Goal: Check status: Check status

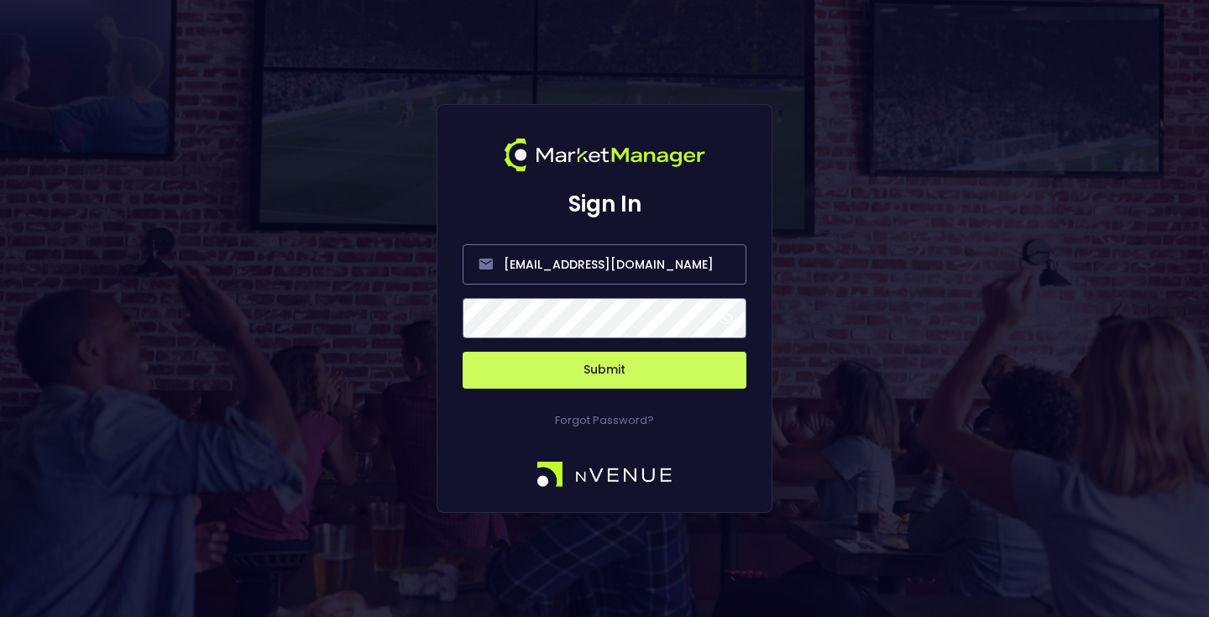
click at [618, 389] on div "Forgot Password?" at bounding box center [605, 409] width 284 height 40
click at [620, 374] on button "Submit" at bounding box center [605, 370] width 284 height 37
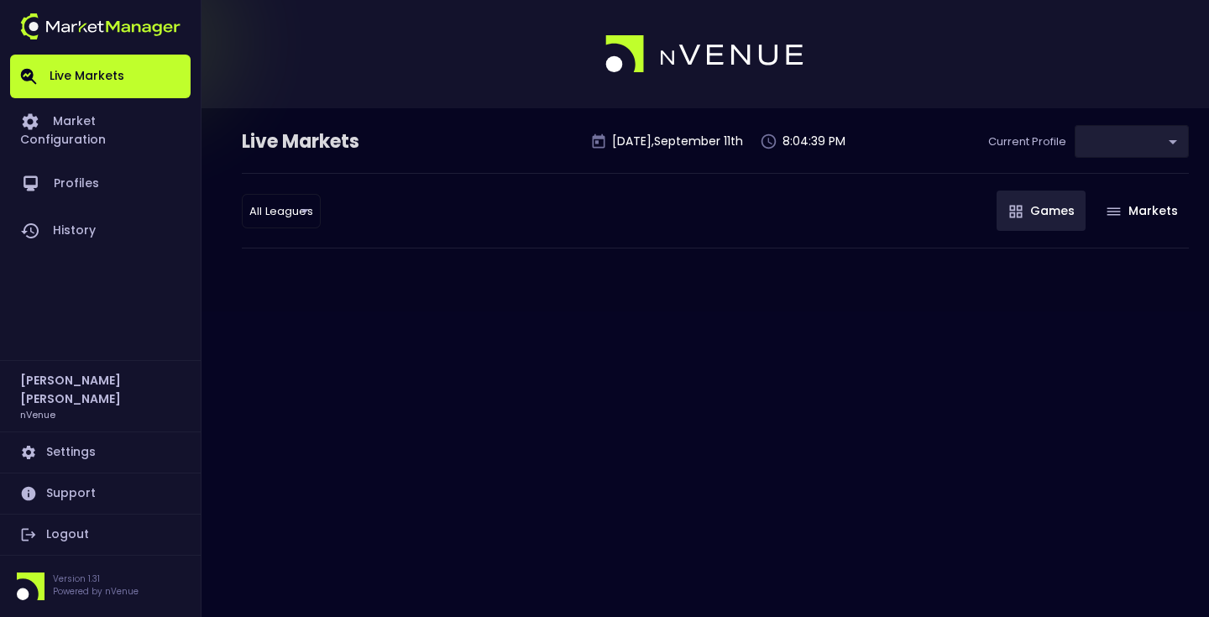
type input "0a763355-b225-40e6-8c79-2dda4ec7b2cf"
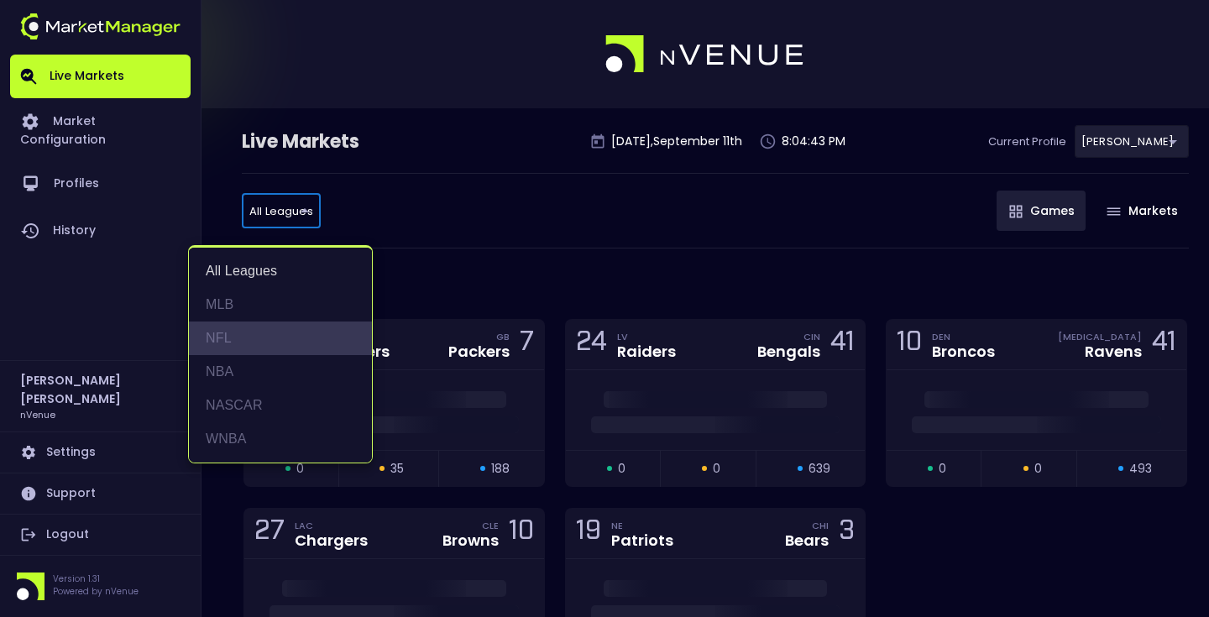
click at [273, 347] on li "NFL" at bounding box center [280, 339] width 183 height 34
type input "NFL"
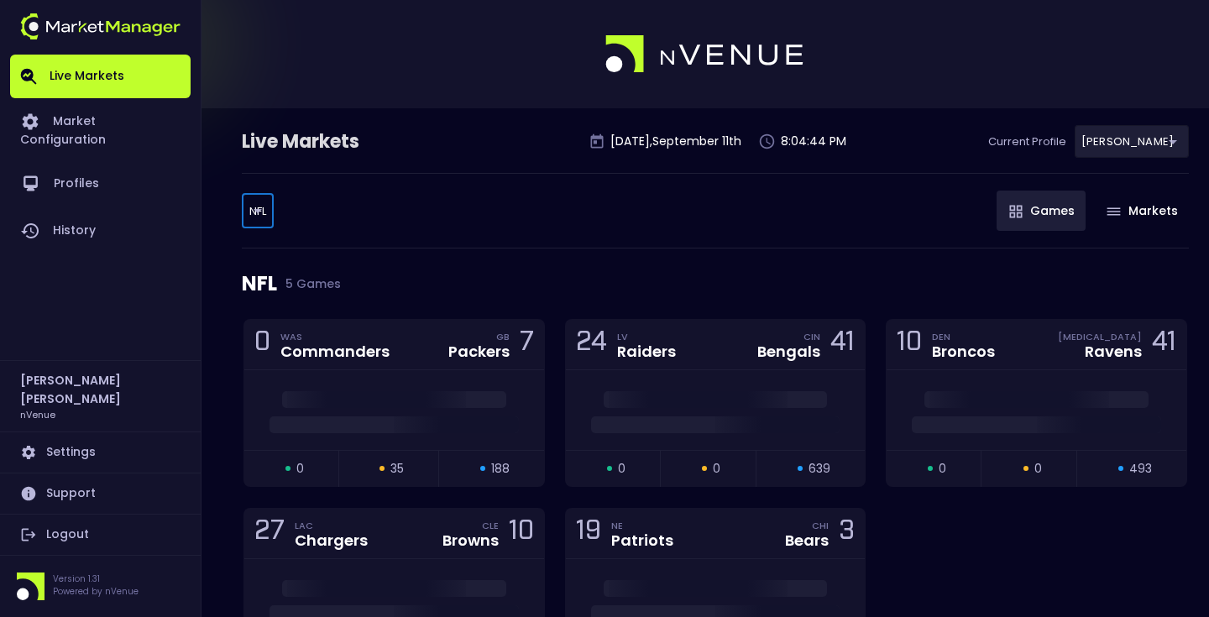
click at [422, 194] on div "NFL NFL ​ Games Markets" at bounding box center [715, 211] width 947 height 76
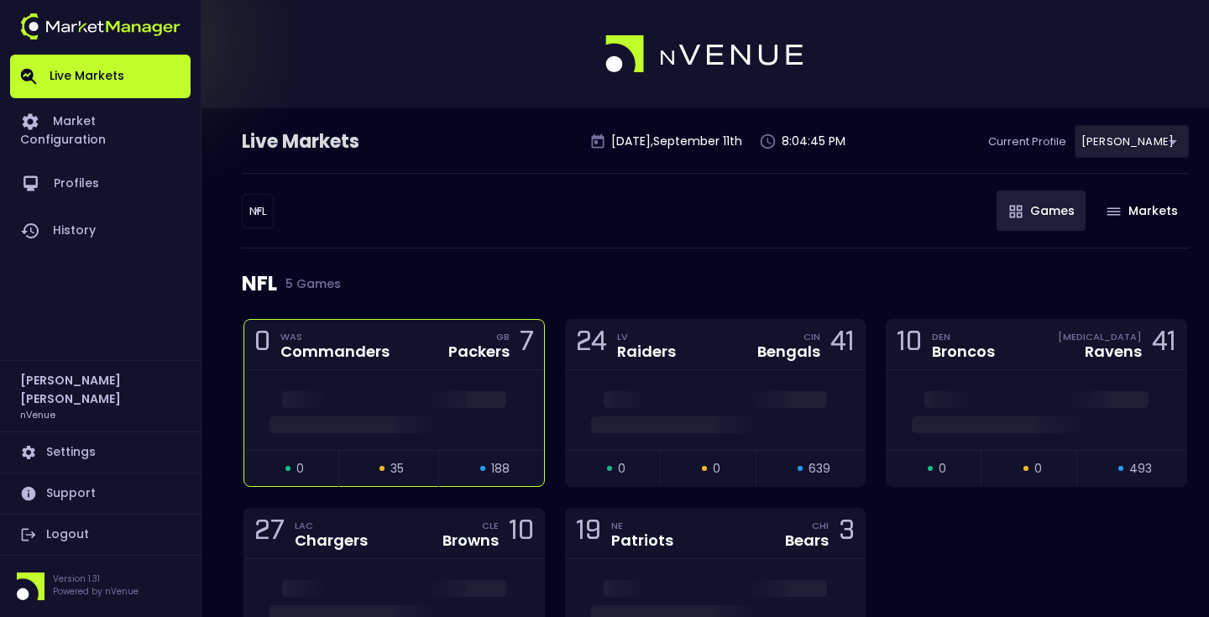
click at [413, 372] on div at bounding box center [394, 410] width 300 height 80
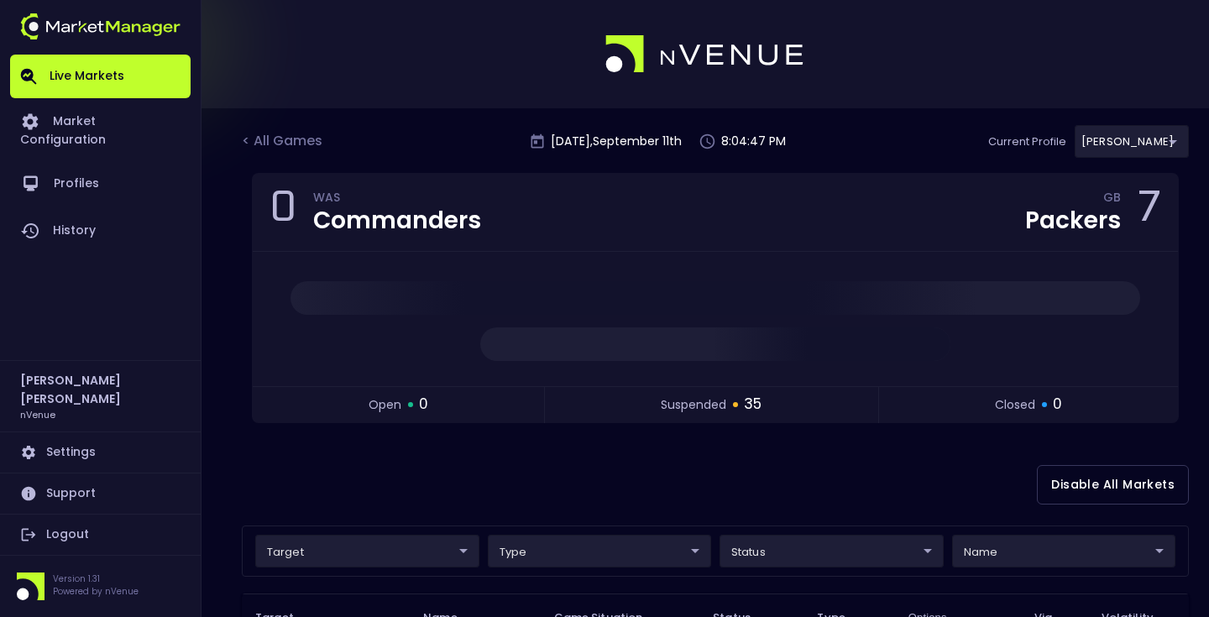
click at [491, 469] on div "Disable All Markets" at bounding box center [715, 484] width 947 height 81
click at [93, 208] on link "History" at bounding box center [100, 230] width 180 height 47
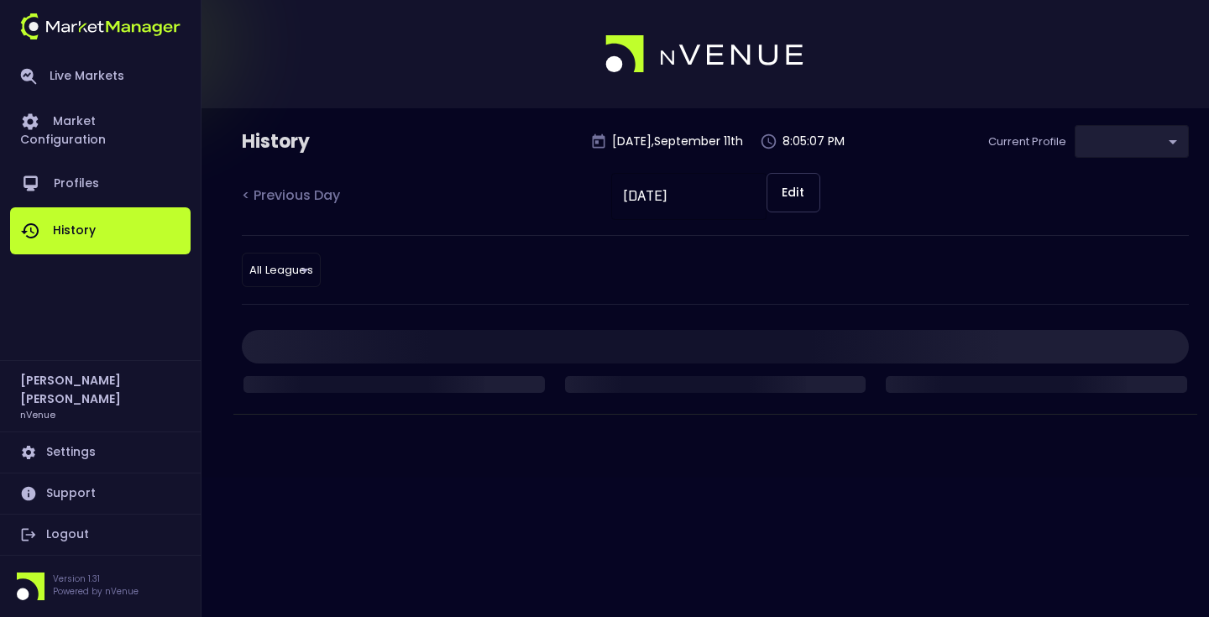
type input "0a763355-b225-40e6-8c79-2dda4ec7b2cf"
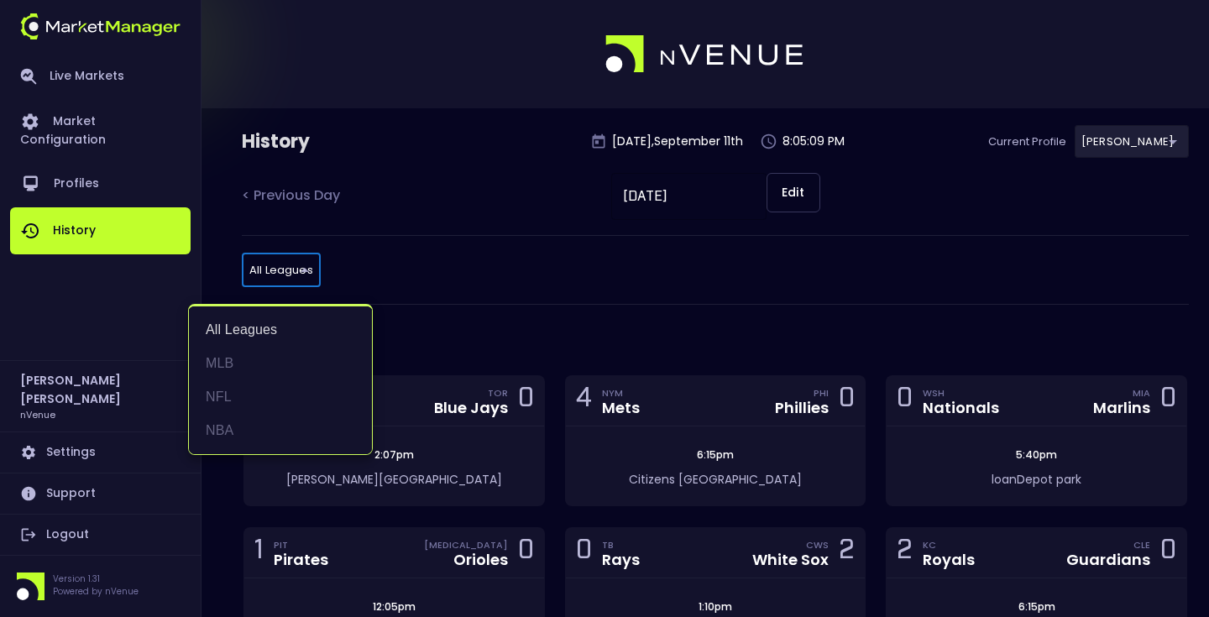
click at [295, 402] on li "NFL" at bounding box center [280, 397] width 183 height 34
type input "NFL"
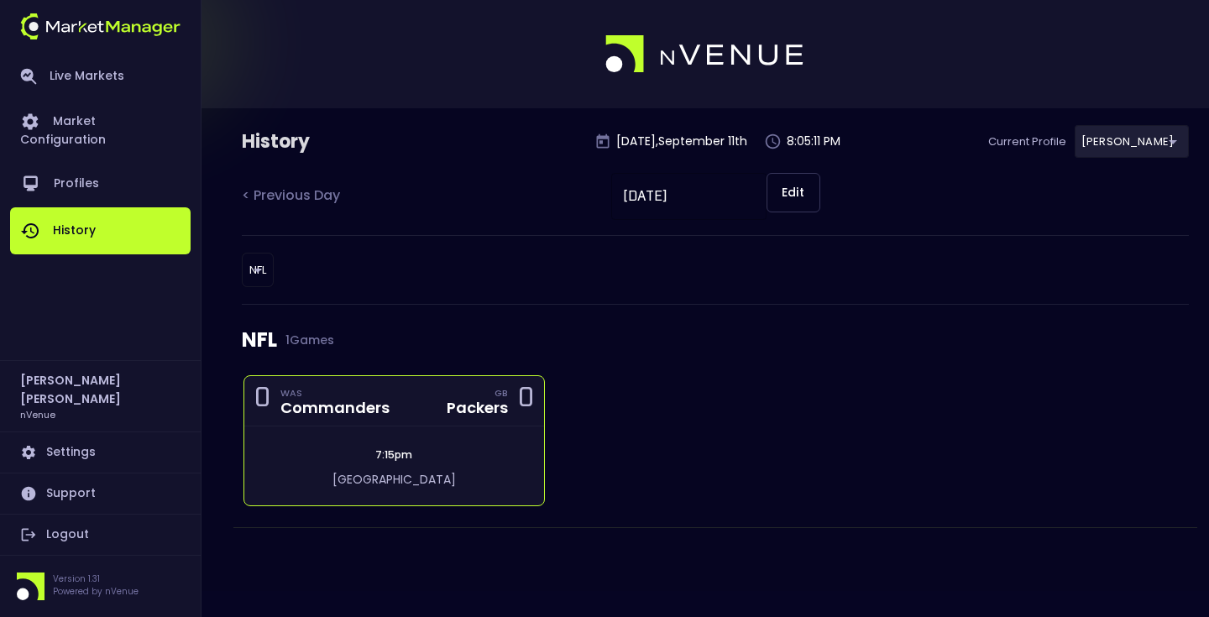
click at [391, 462] on div "7:15pm" at bounding box center [393, 454] width 47 height 15
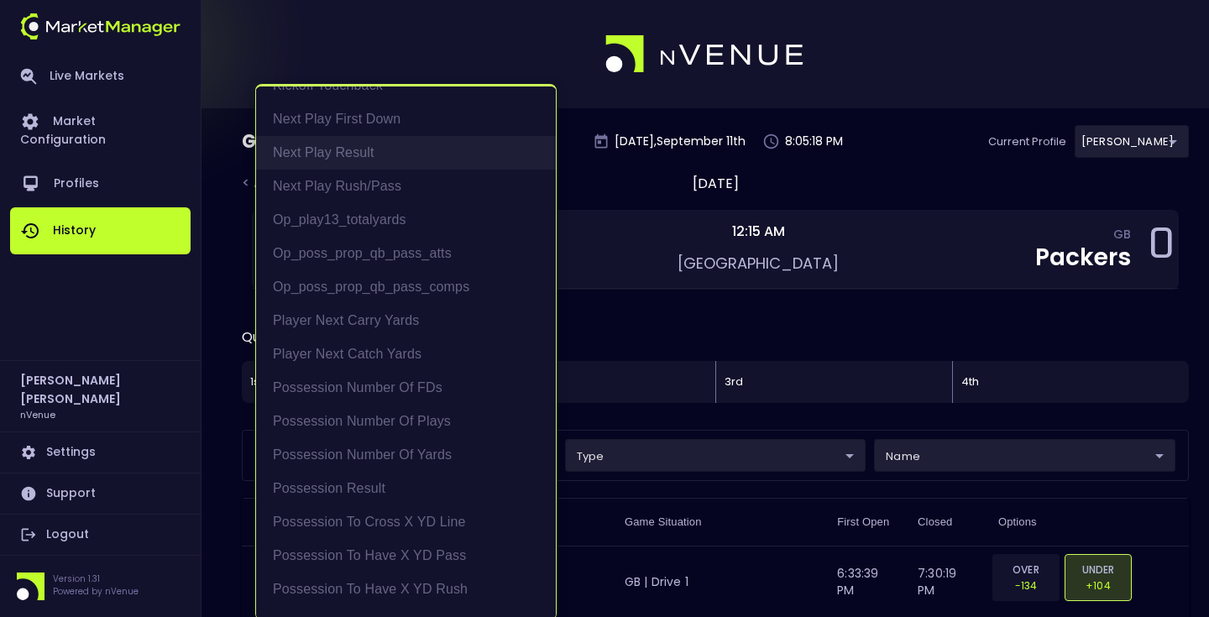
scroll to position [166, 0]
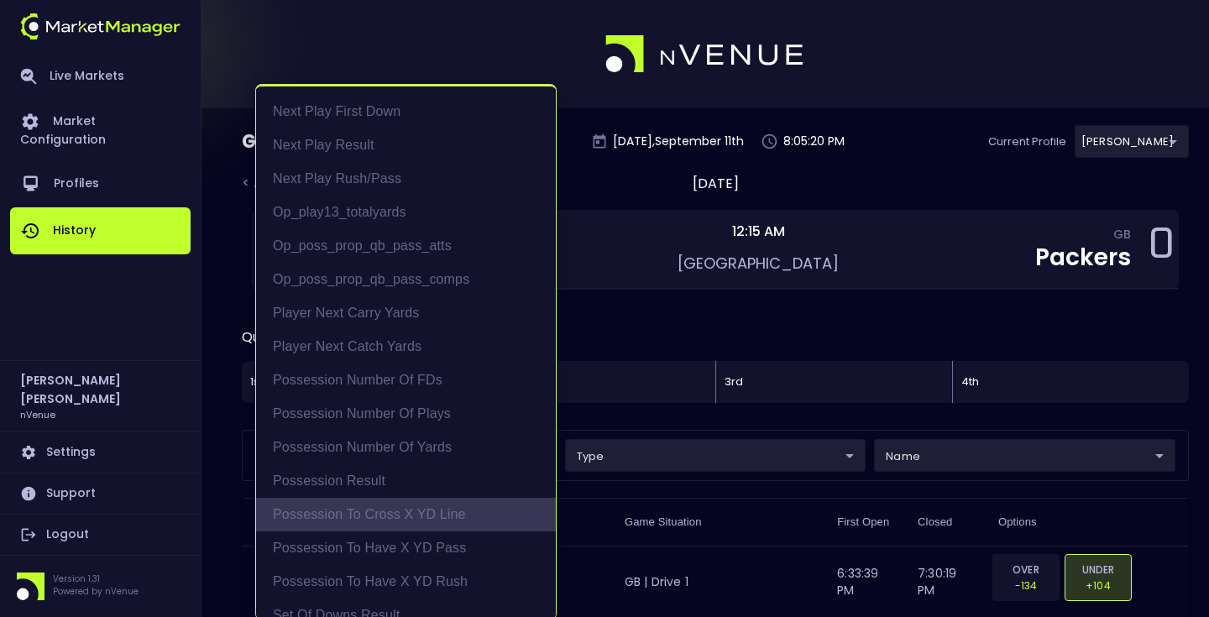
click at [468, 525] on li "Possession to Cross X YD Line" at bounding box center [406, 515] width 300 height 34
type input "Possession to Cross X YD Line"
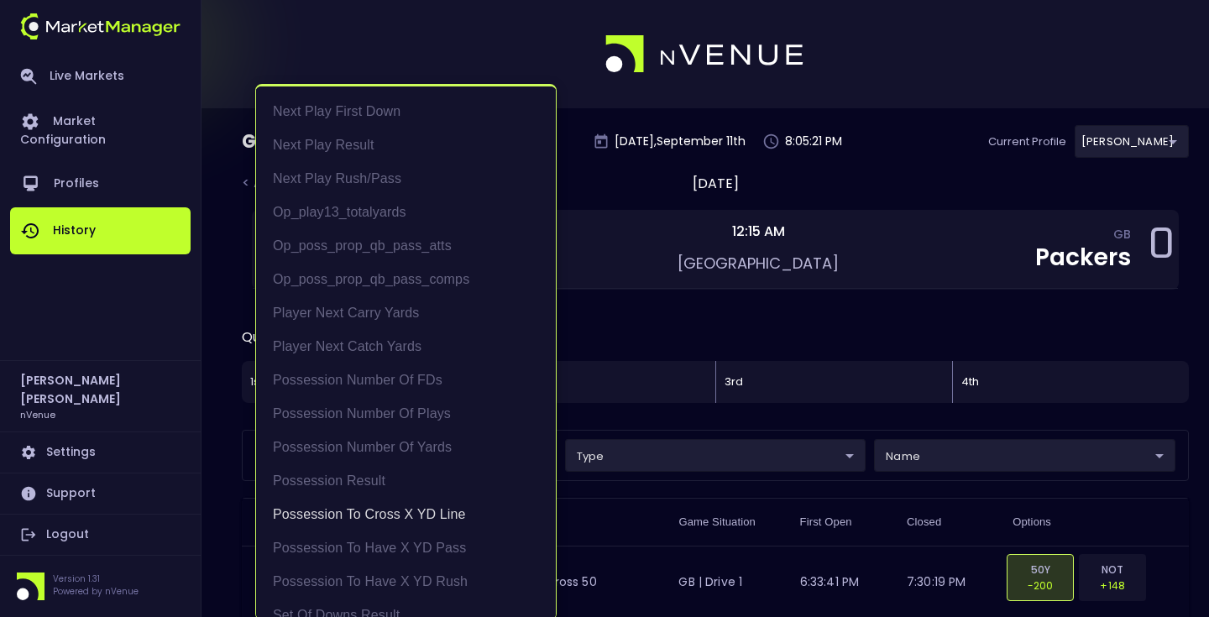
click at [682, 411] on div at bounding box center [604, 308] width 1209 height 617
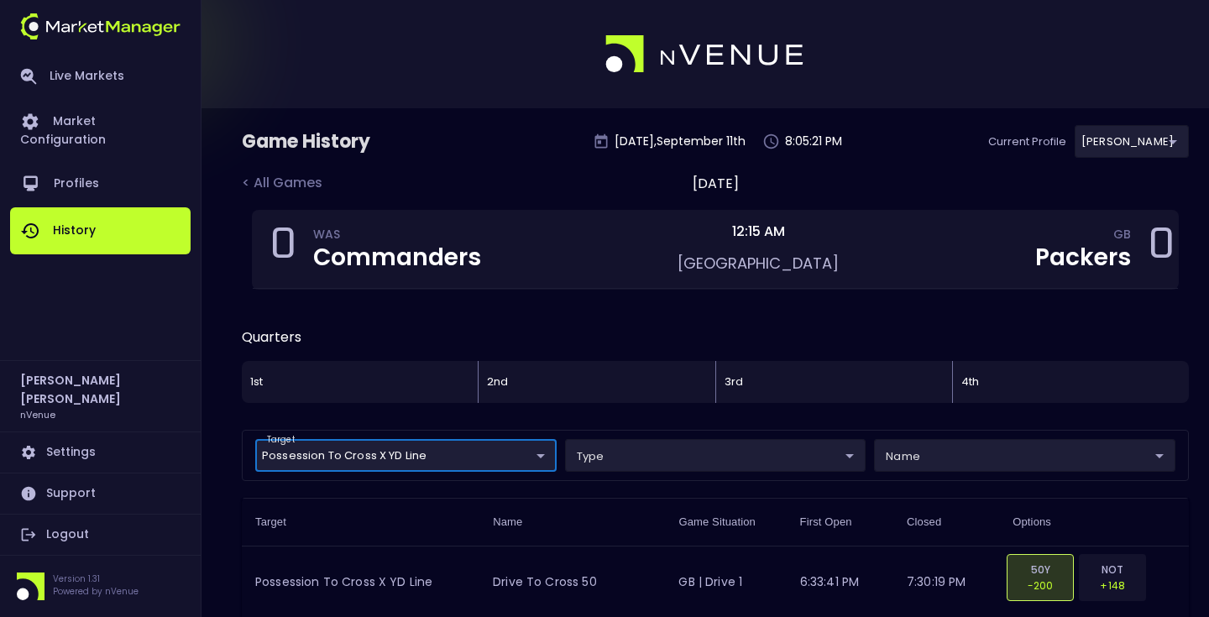
scroll to position [0, 0]
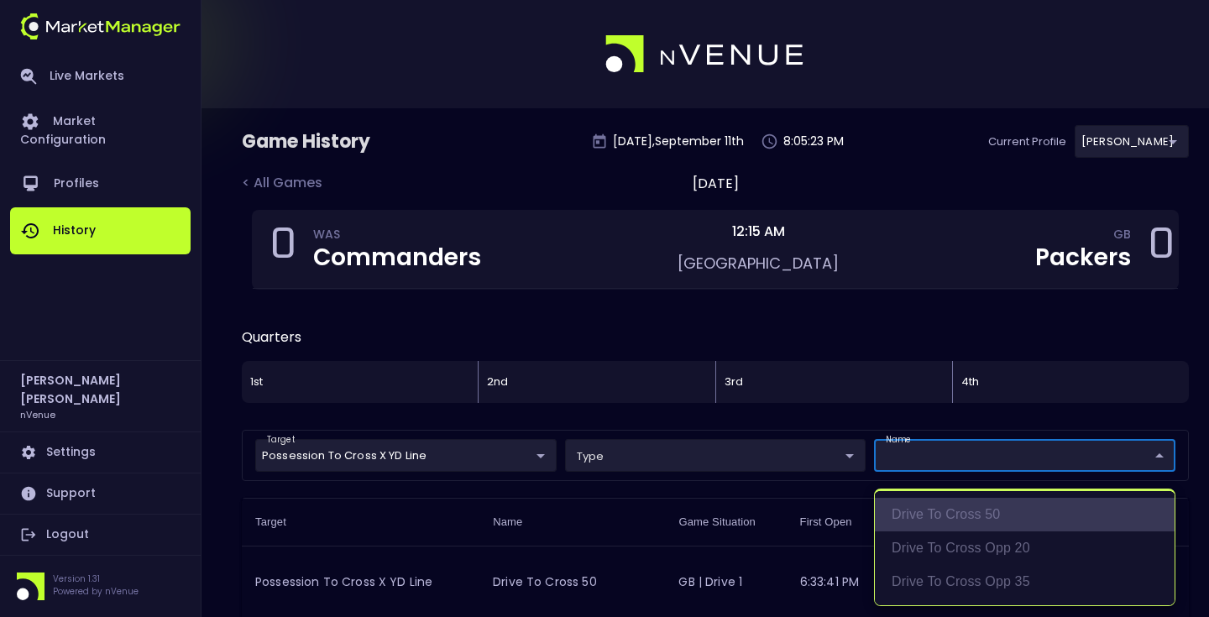
click at [937, 502] on li "Drive to Cross 50" at bounding box center [1025, 515] width 300 height 34
type input "Drive to Cross 50"
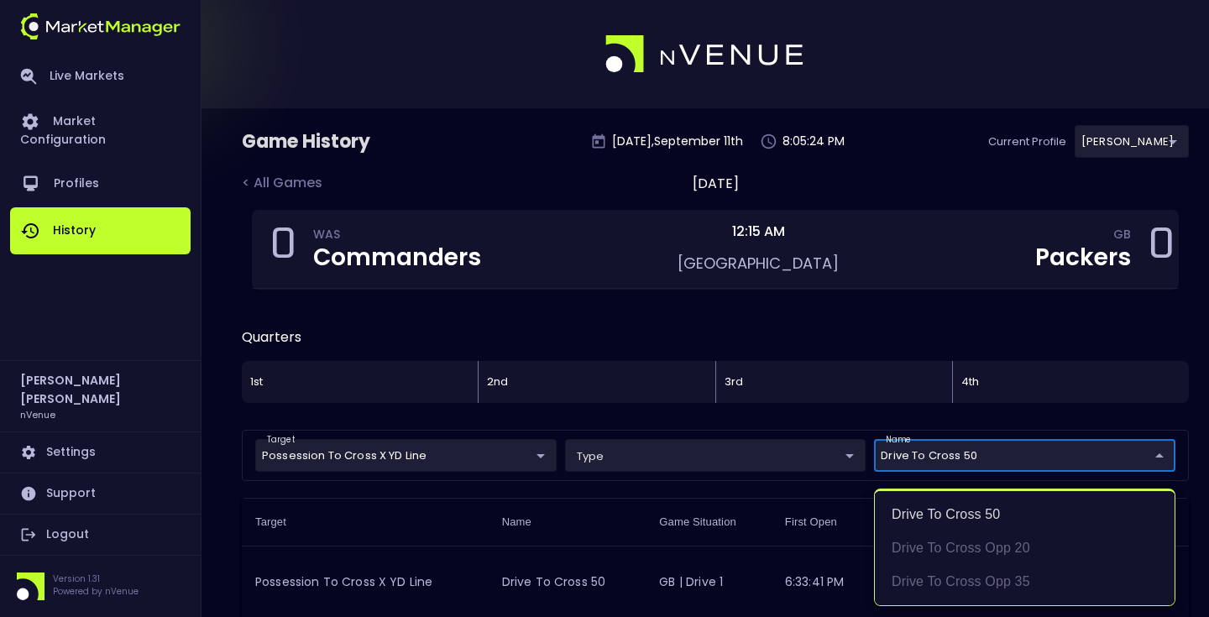
click at [784, 418] on div at bounding box center [604, 308] width 1209 height 617
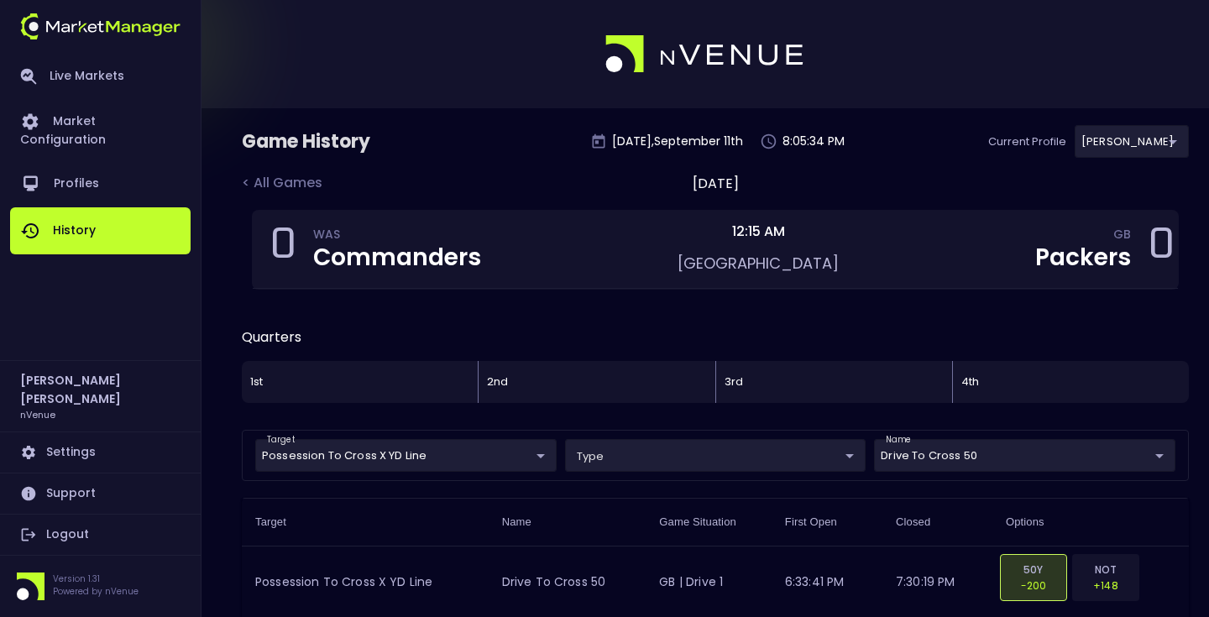
click at [606, 303] on div "0 WAS Commanders 12:15 AM Lambeau Field GB Packers 0" at bounding box center [715, 260] width 947 height 101
click at [606, 308] on div "0 WAS Commanders 12:15 AM Lambeau Field GB Packers 0" at bounding box center [715, 260] width 947 height 101
click at [100, 207] on link "History" at bounding box center [100, 230] width 180 height 47
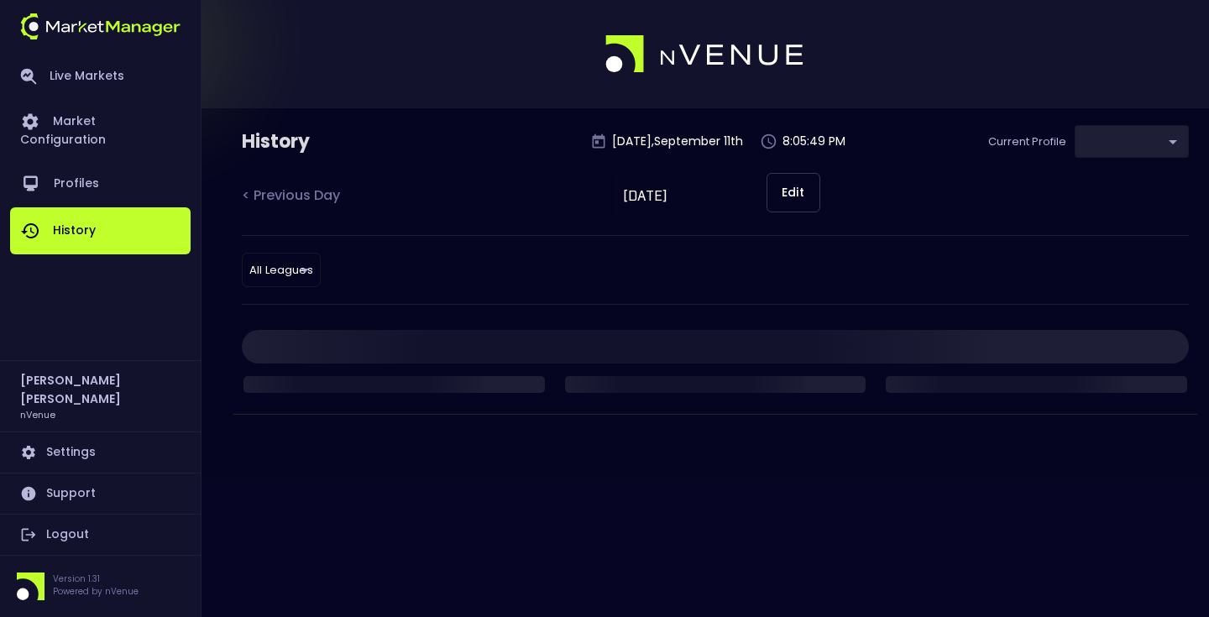
type input "0a763355-b225-40e6-8c79-2dda4ec7b2cf"
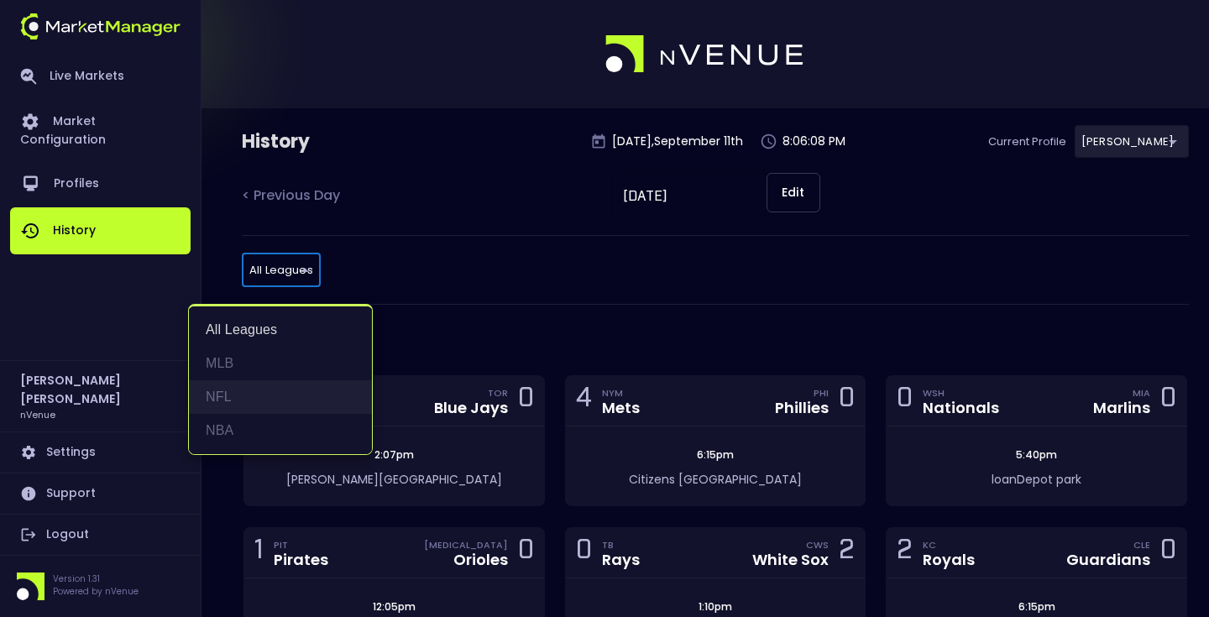
click at [243, 396] on li "NFL" at bounding box center [280, 397] width 183 height 34
type input "NFL"
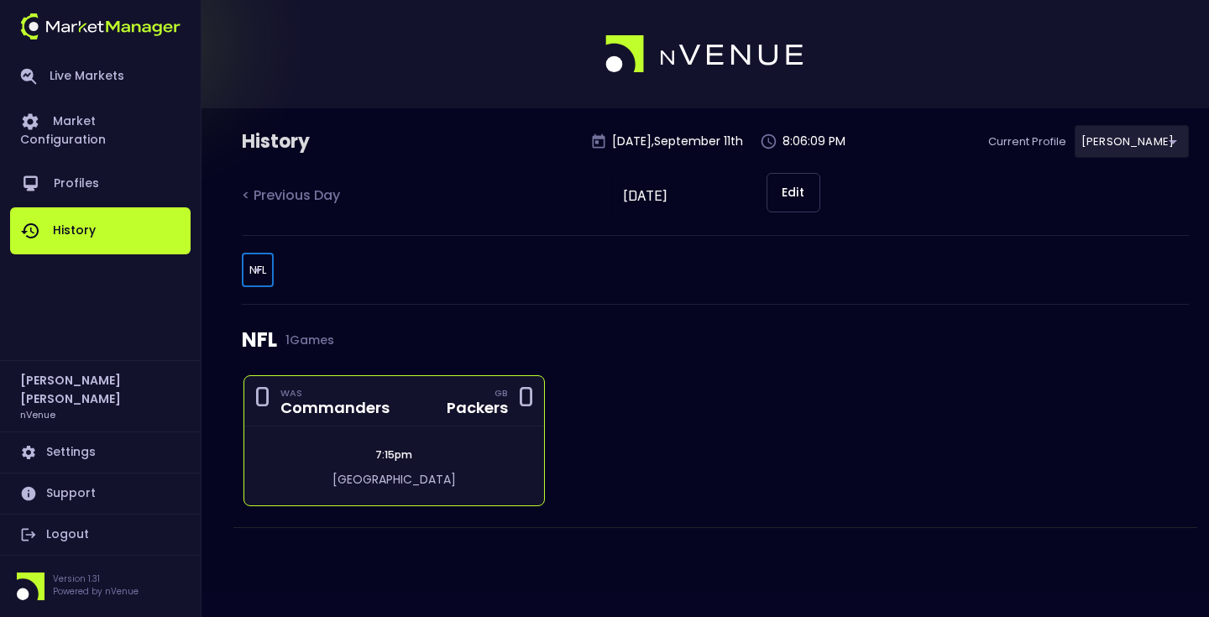
click at [354, 428] on div "7:15pm [GEOGRAPHIC_DATA]" at bounding box center [394, 465] width 300 height 79
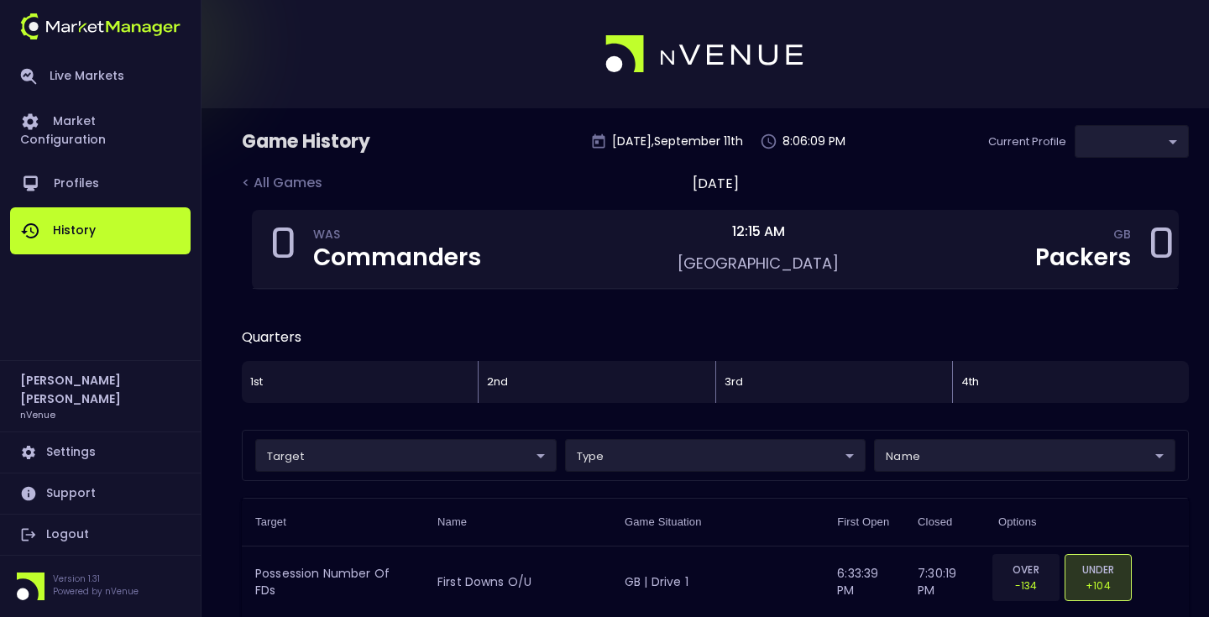
type input "0a763355-b225-40e6-8c79-2dda4ec7b2cf"
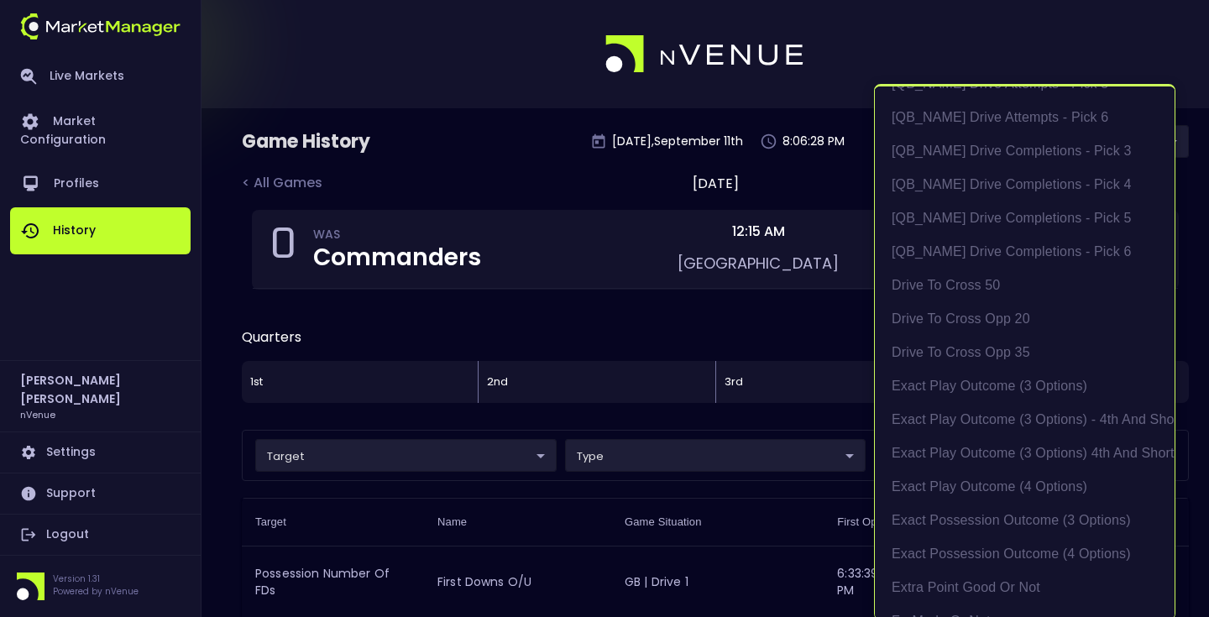
scroll to position [1031, 0]
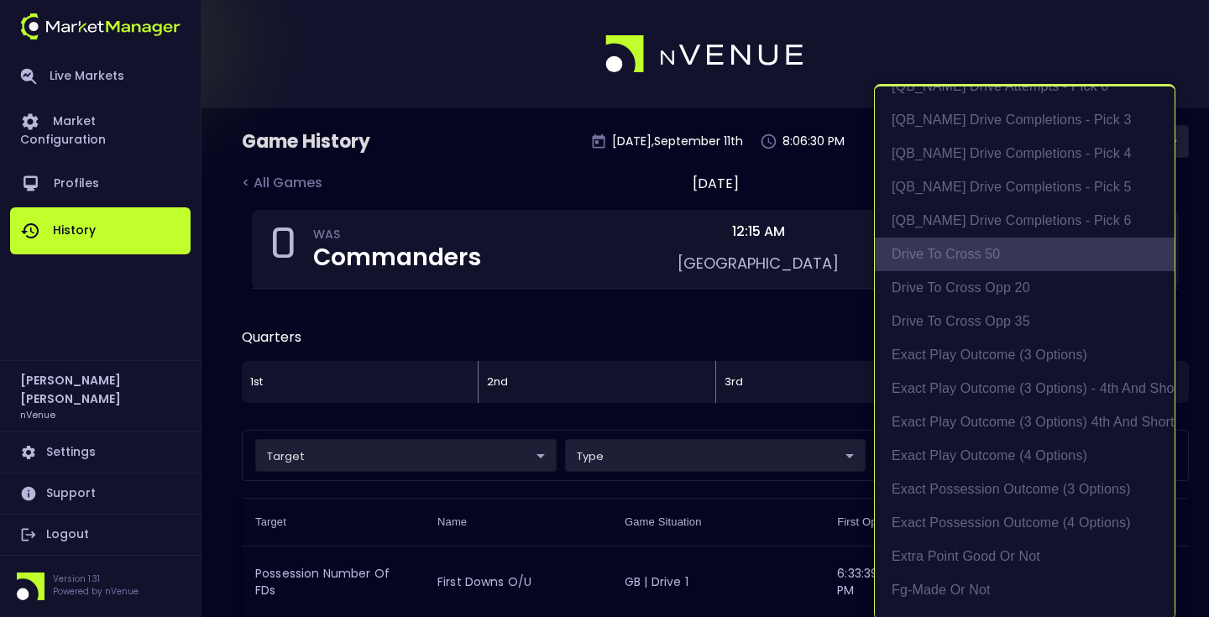
click at [1006, 262] on li "Drive to Cross 50" at bounding box center [1025, 255] width 300 height 34
type input "Drive to Cross 50"
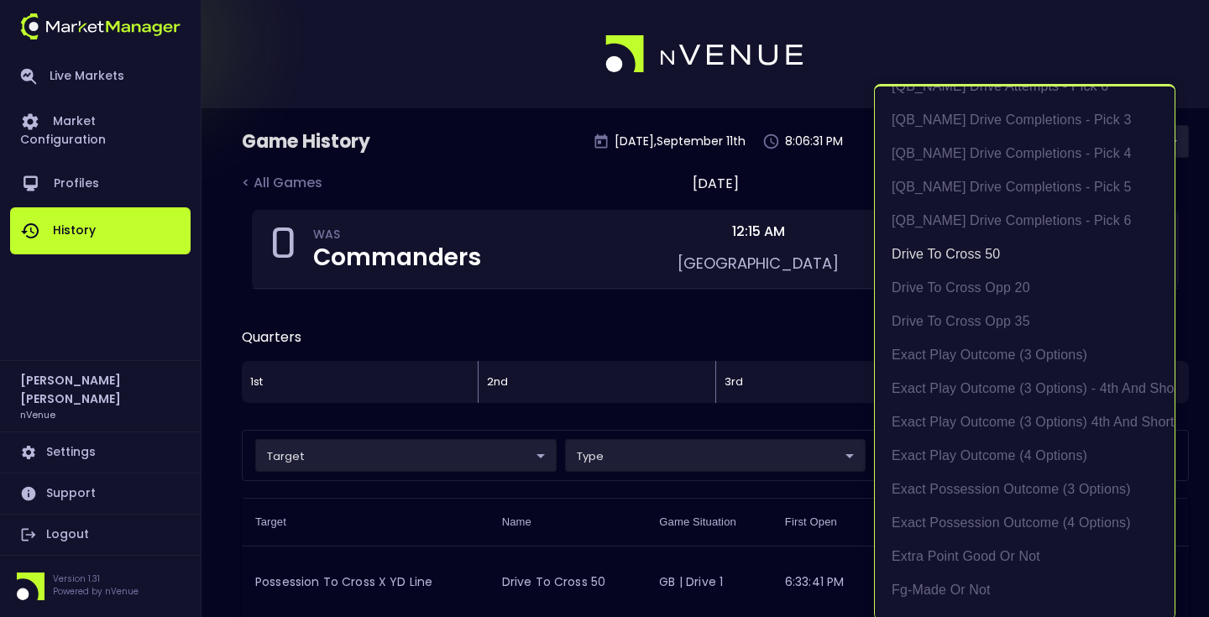
click at [800, 342] on div at bounding box center [604, 308] width 1209 height 617
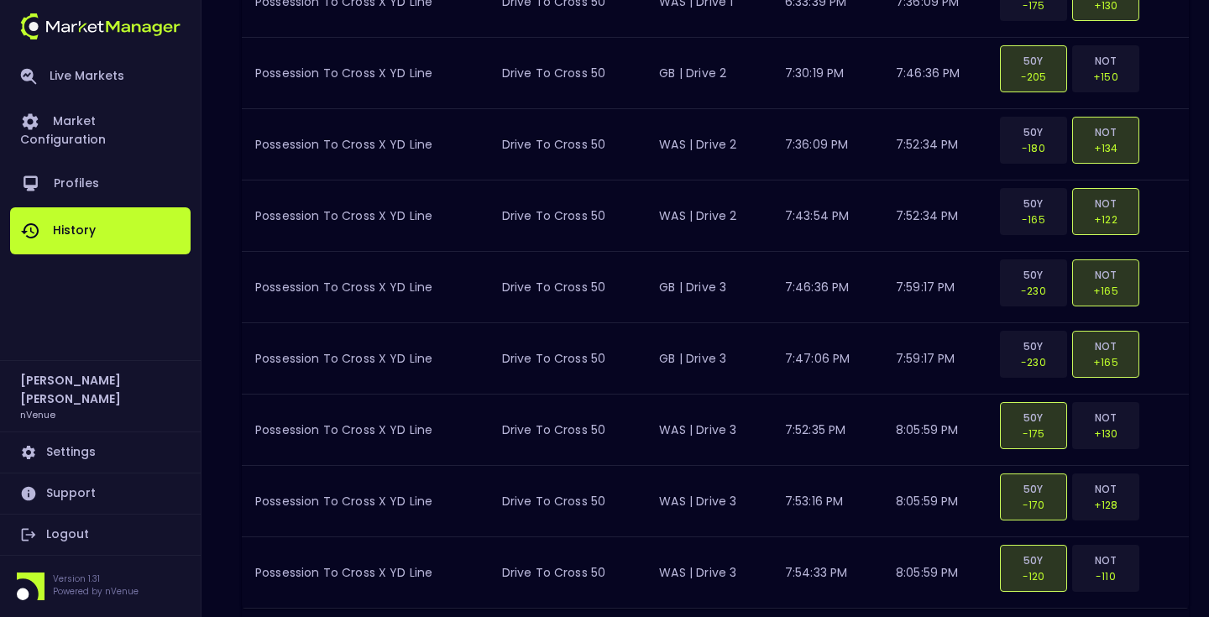
scroll to position [727, 0]
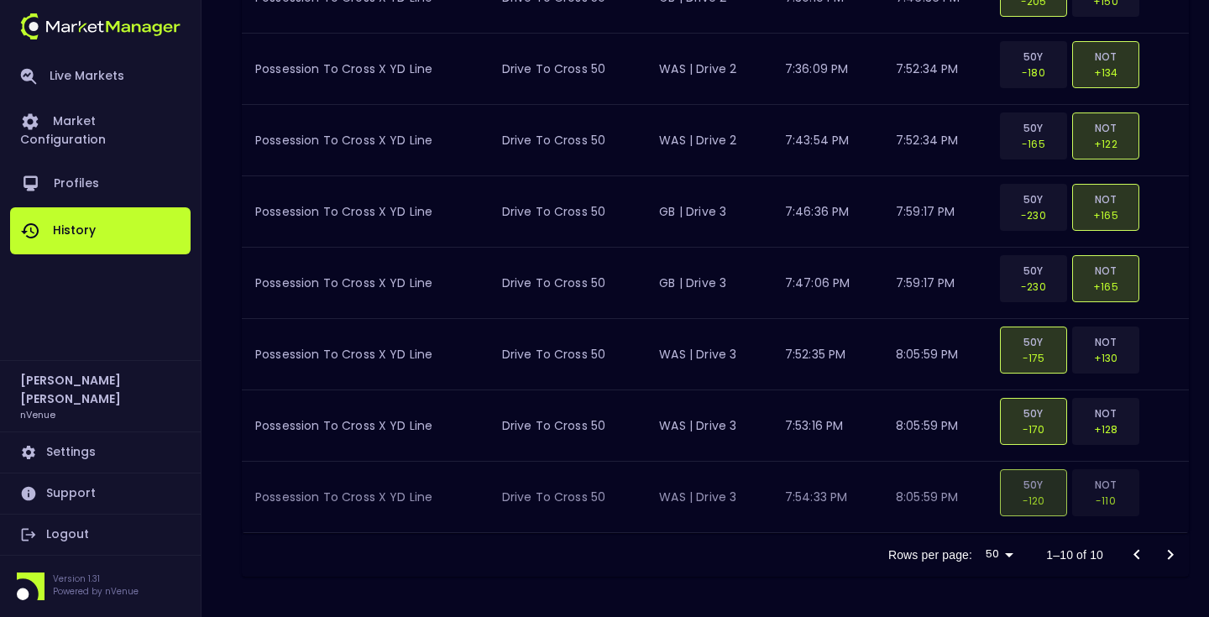
click at [578, 498] on td "Drive to Cross 50" at bounding box center [568, 497] width 158 height 71
click at [97, 81] on link "Live Markets" at bounding box center [100, 77] width 180 height 44
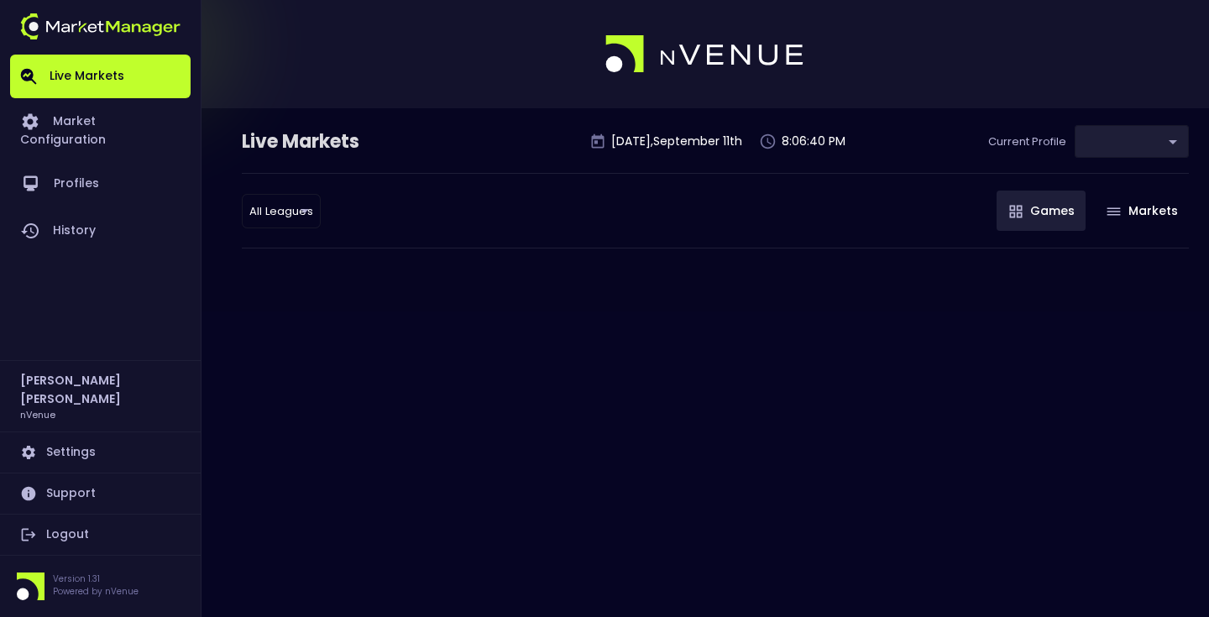
type input "0a763355-b225-40e6-8c79-2dda4ec7b2cf"
click at [297, 216] on body "Live Markets Market Configuration Profiles History [PERSON_NAME] nVenue Setting…" at bounding box center [604, 308] width 1209 height 617
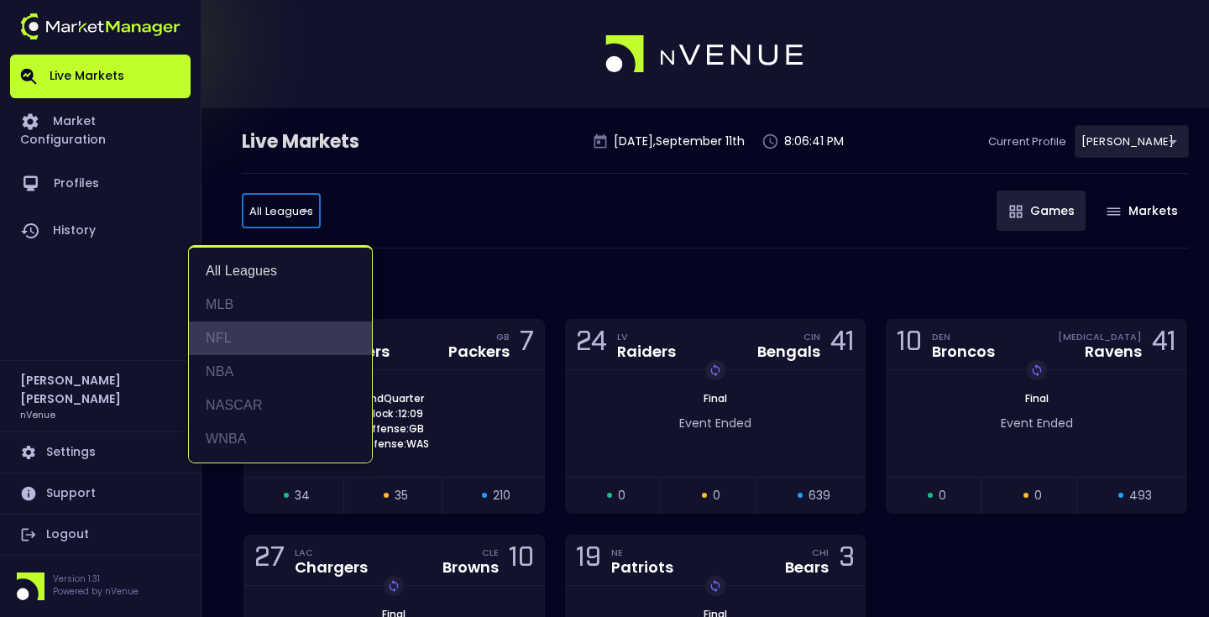
click at [274, 322] on li "NFL" at bounding box center [280, 339] width 183 height 34
type input "NFL"
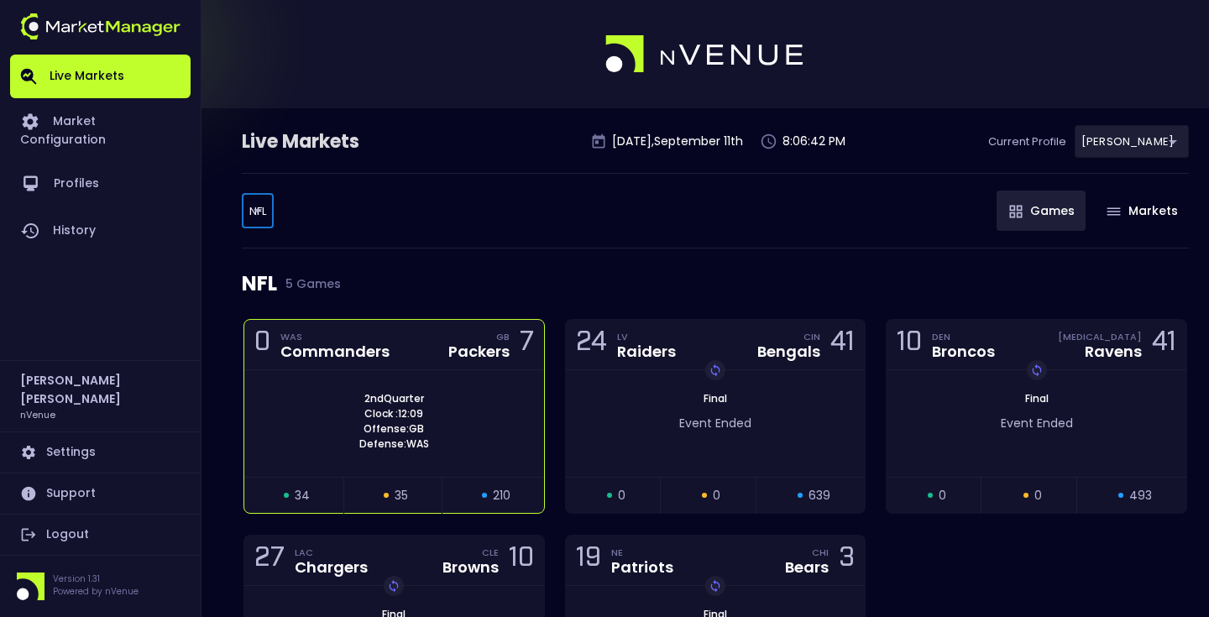
click at [331, 381] on div "2nd Quarter Clock : 12:09 Offense: GB Defense: WAS" at bounding box center [394, 423] width 300 height 107
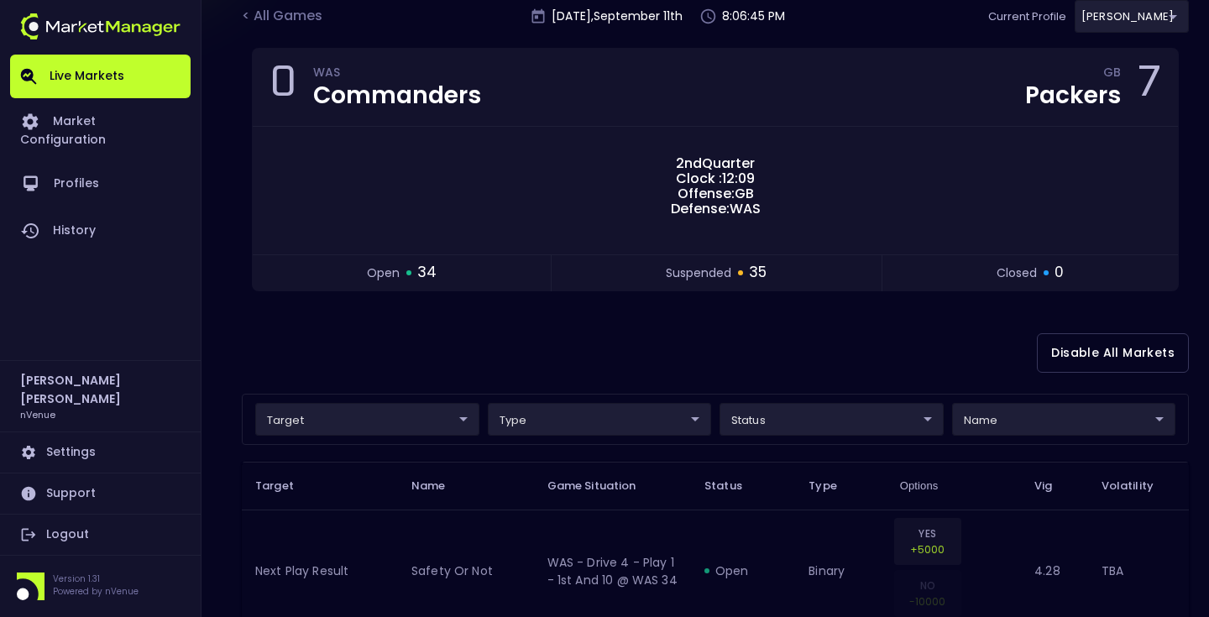
scroll to position [75, 0]
